Goal: Transaction & Acquisition: Purchase product/service

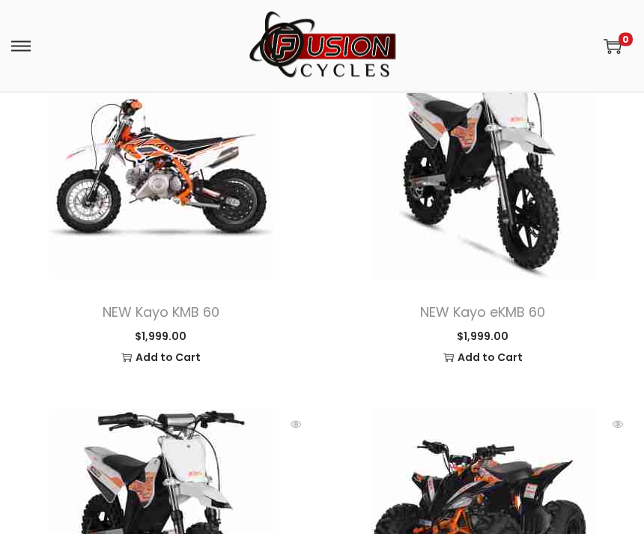
scroll to position [267, 0]
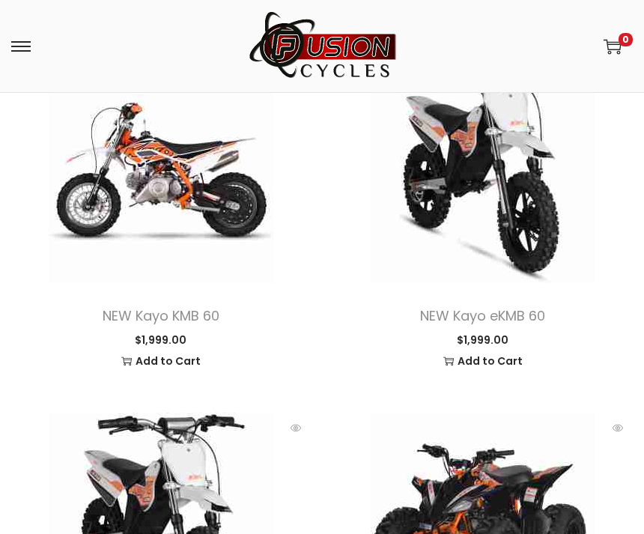
click at [130, 169] on span at bounding box center [161, 170] width 300 height 225
click at [134, 196] on span at bounding box center [161, 170] width 300 height 225
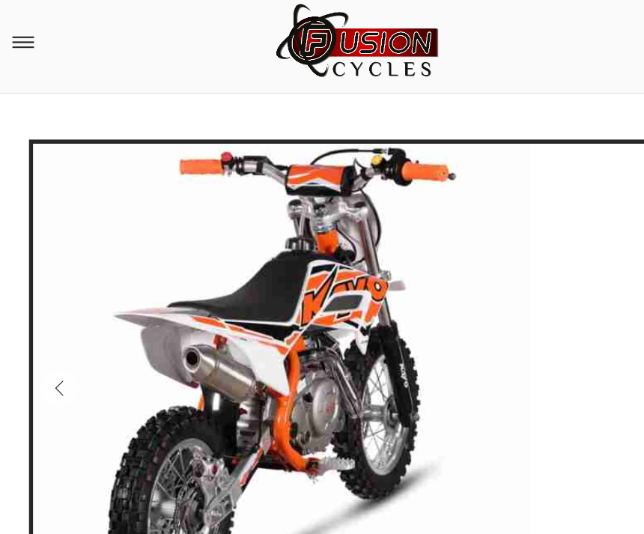
scroll to position [192, 0]
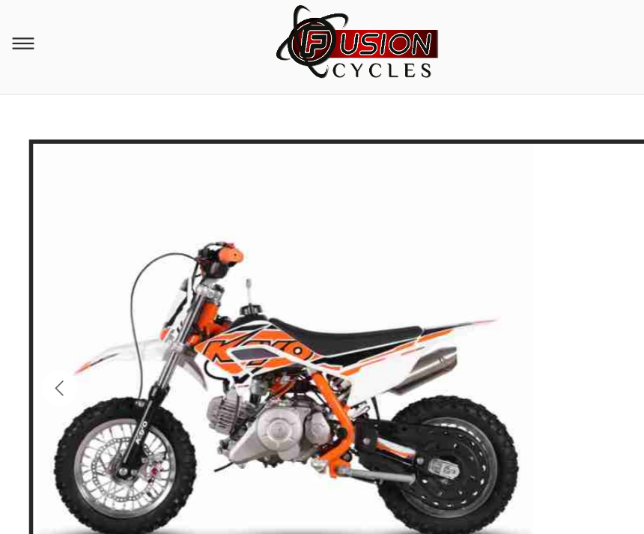
click at [525, 518] on link at bounding box center [325, 361] width 584 height 449
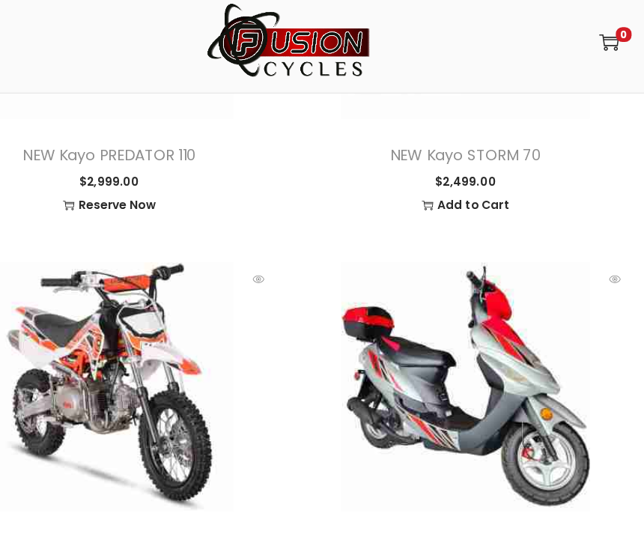
scroll to position [2883, 0]
click at [59, 308] on span at bounding box center [161, 357] width 300 height 225
